Goal: Find specific page/section: Find specific page/section

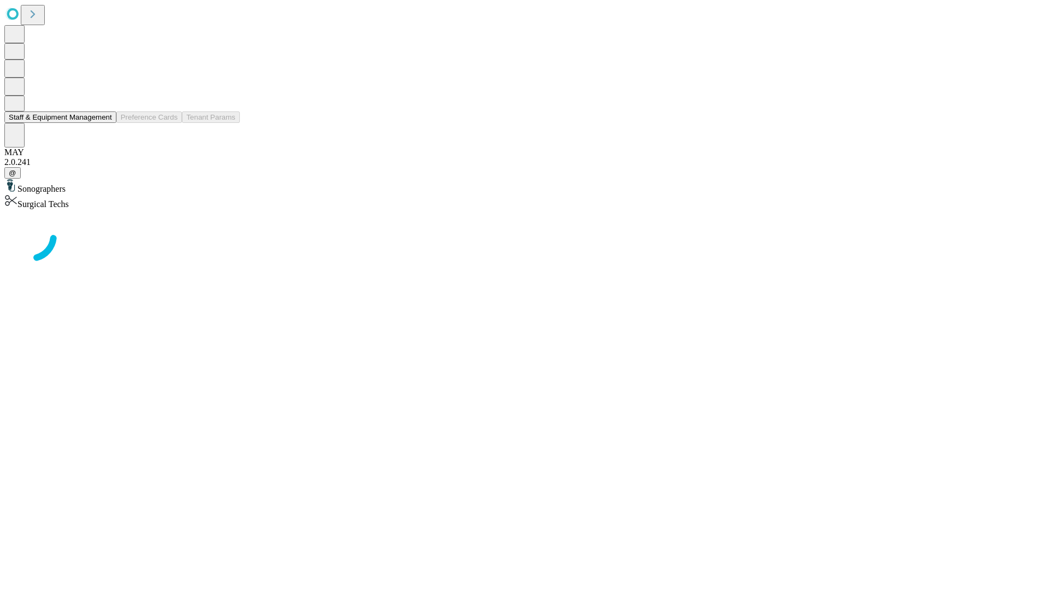
click at [104, 123] on button "Staff & Equipment Management" at bounding box center [60, 116] width 112 height 11
